Goal: Find specific page/section: Find specific page/section

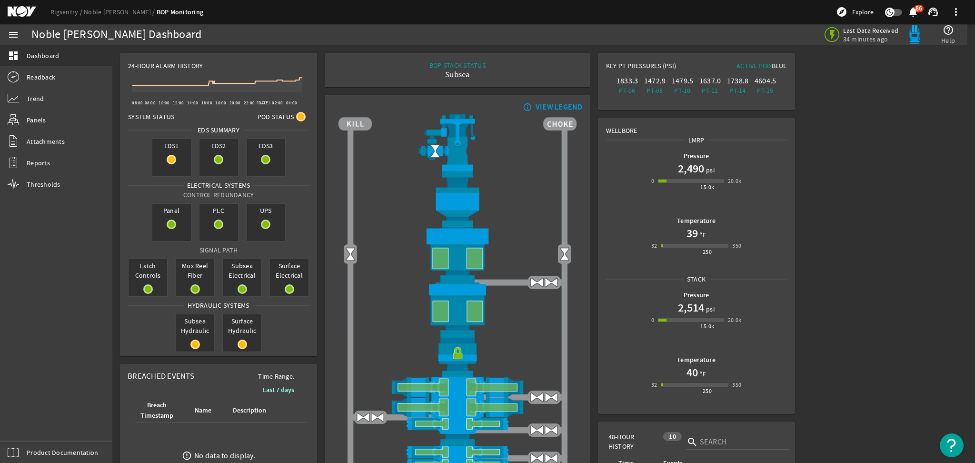
click at [26, 10] on mat-icon at bounding box center [29, 11] width 43 height 11
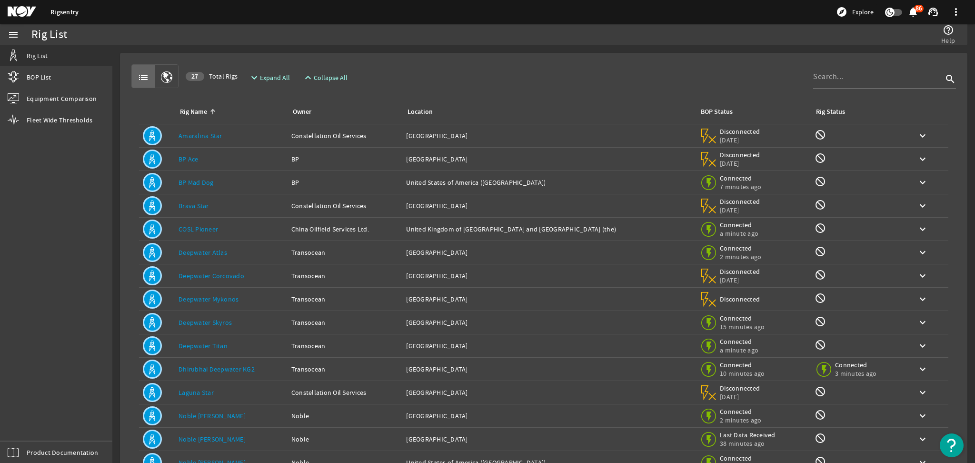
click at [202, 368] on link "Dhirubhai Deepwater KG2" at bounding box center [216, 369] width 76 height 9
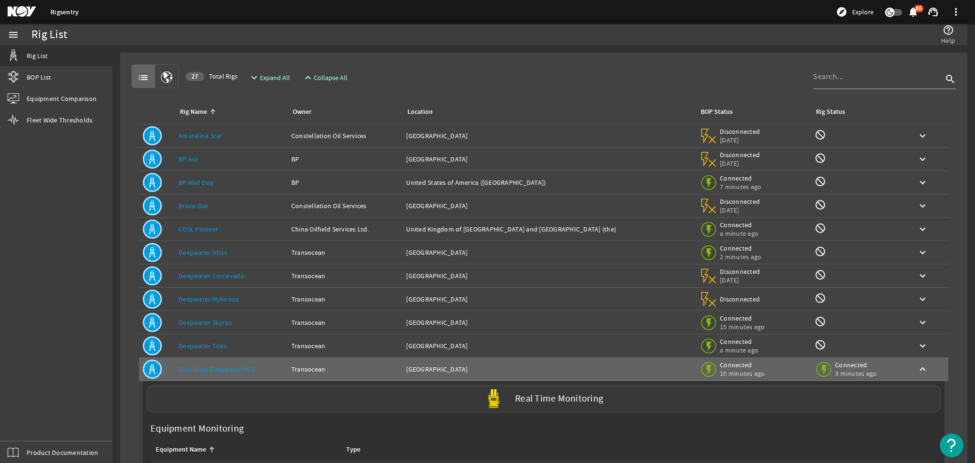
click at [562, 406] on div "Real Time Monitoring" at bounding box center [544, 399] width 794 height 28
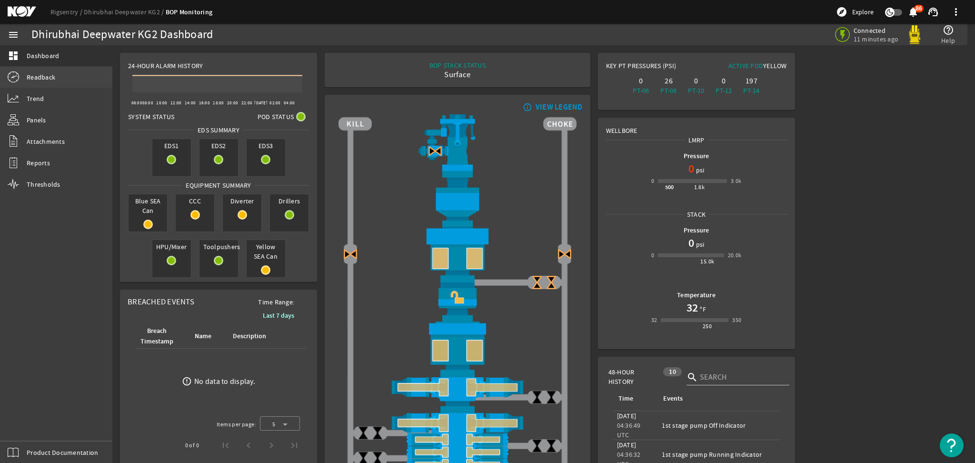
click at [51, 80] on span "Readback" at bounding box center [41, 77] width 29 height 10
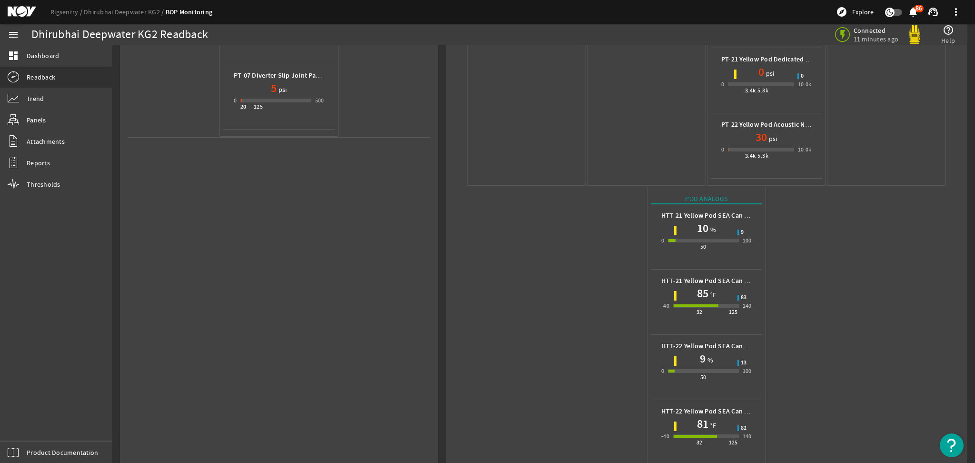
scroll to position [460, 0]
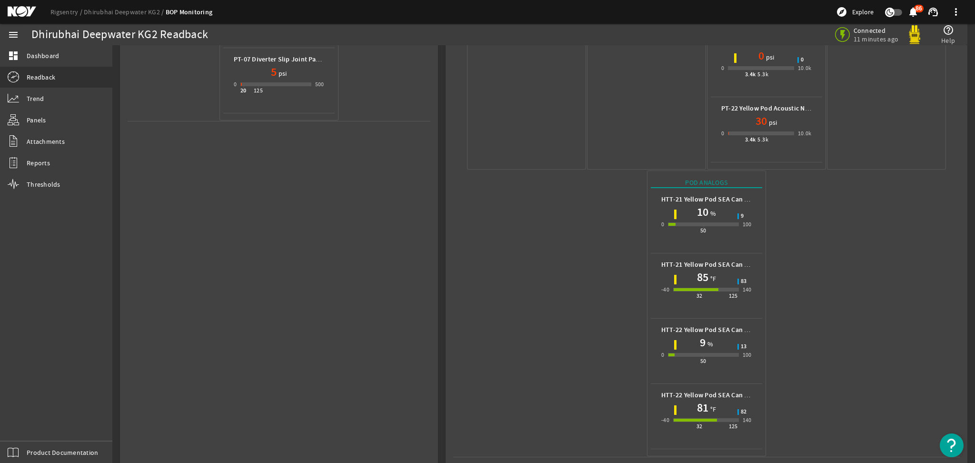
click at [460, 397] on div "Supply PT-01 Yellow Pod Conduit Pressure 0 psi 0 3.4k 5.3k 10.0k 1 PT-02 Yellow…" at bounding box center [706, 40] width 506 height 834
